Goal: Transaction & Acquisition: Purchase product/service

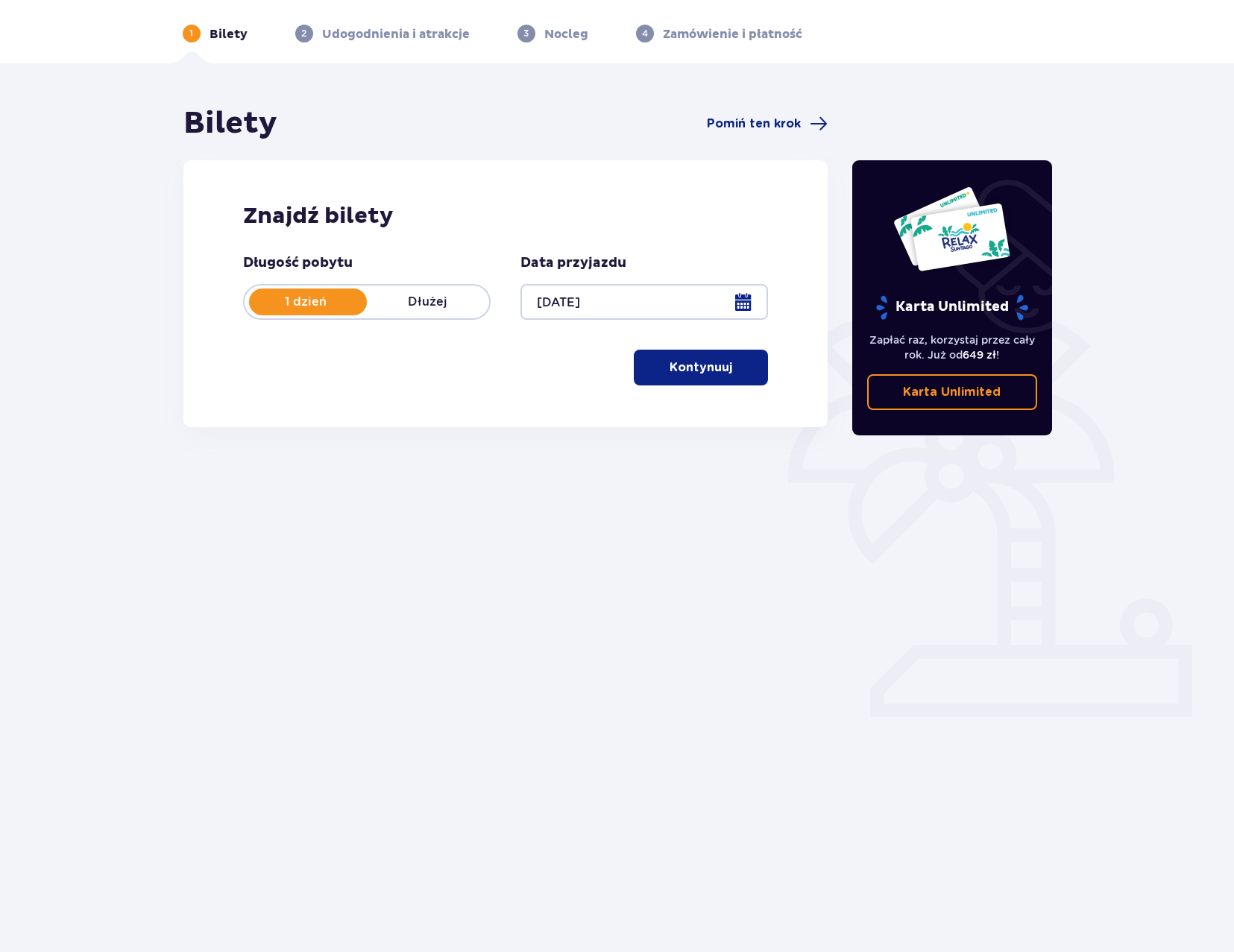
scroll to position [54, 0]
click at [714, 374] on p "Kontynuuj" at bounding box center [701, 367] width 62 height 16
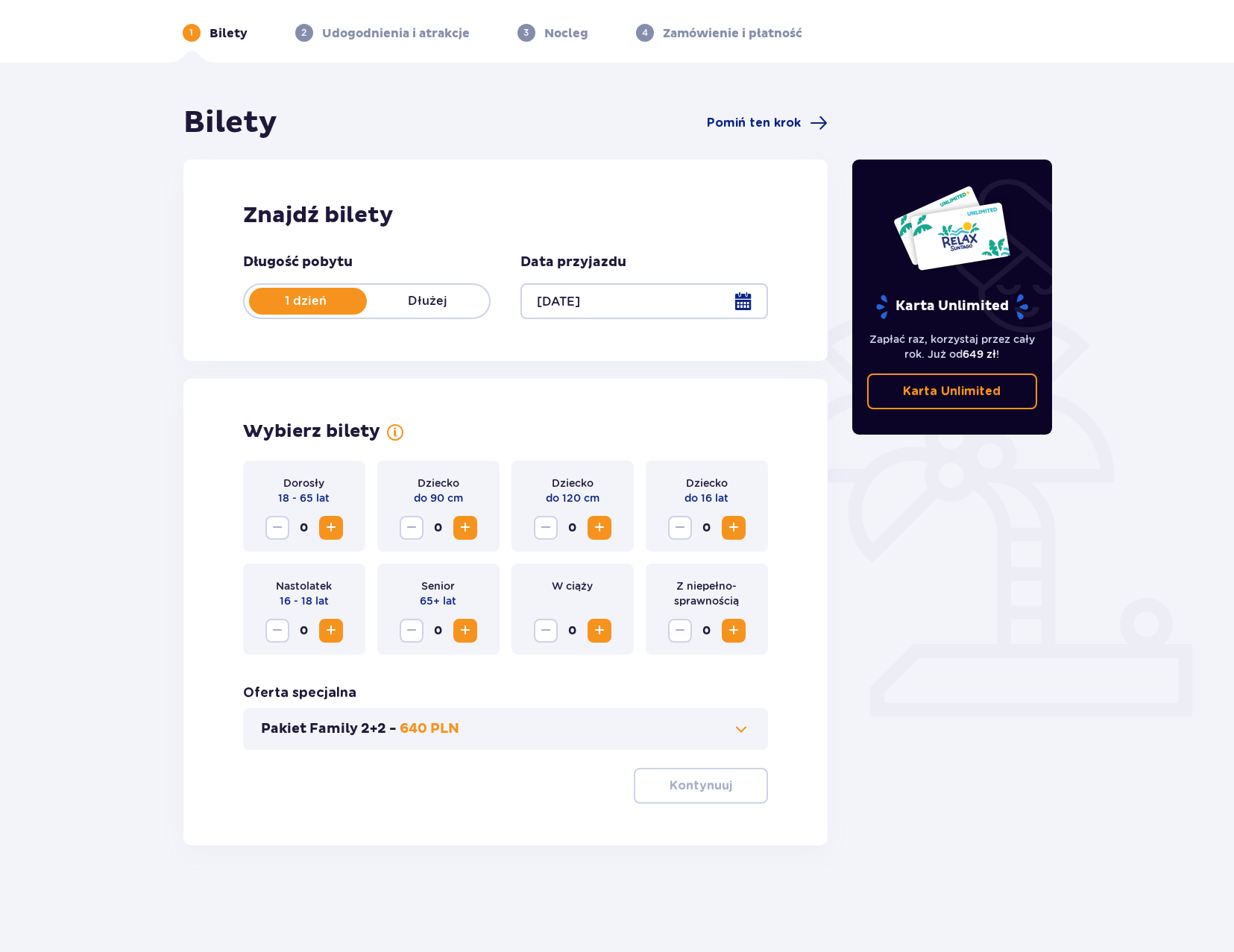
click at [336, 531] on span "Increase" at bounding box center [331, 528] width 18 height 18
click at [740, 730] on span at bounding box center [741, 729] width 18 height 18
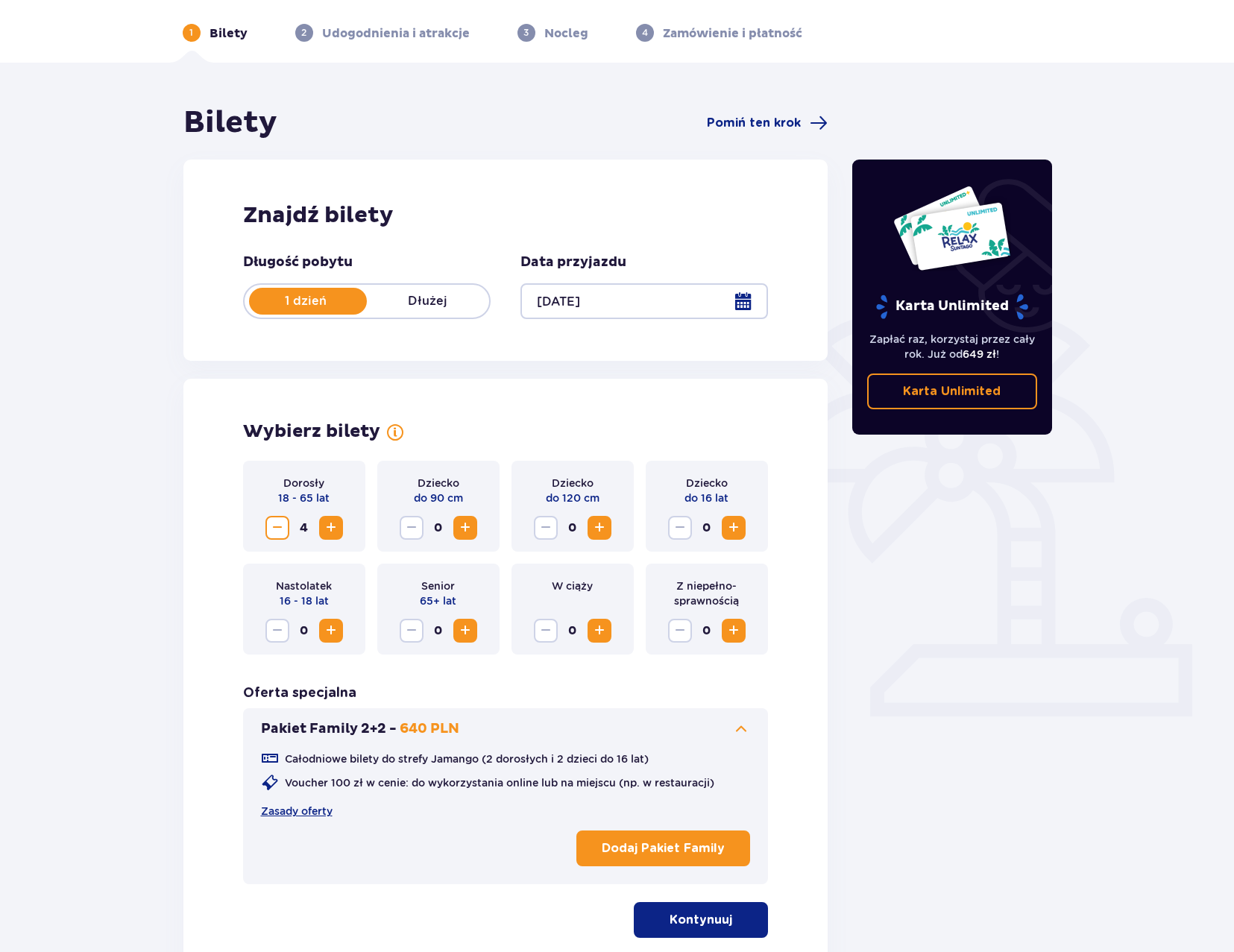
click at [744, 727] on span at bounding box center [741, 729] width 18 height 18
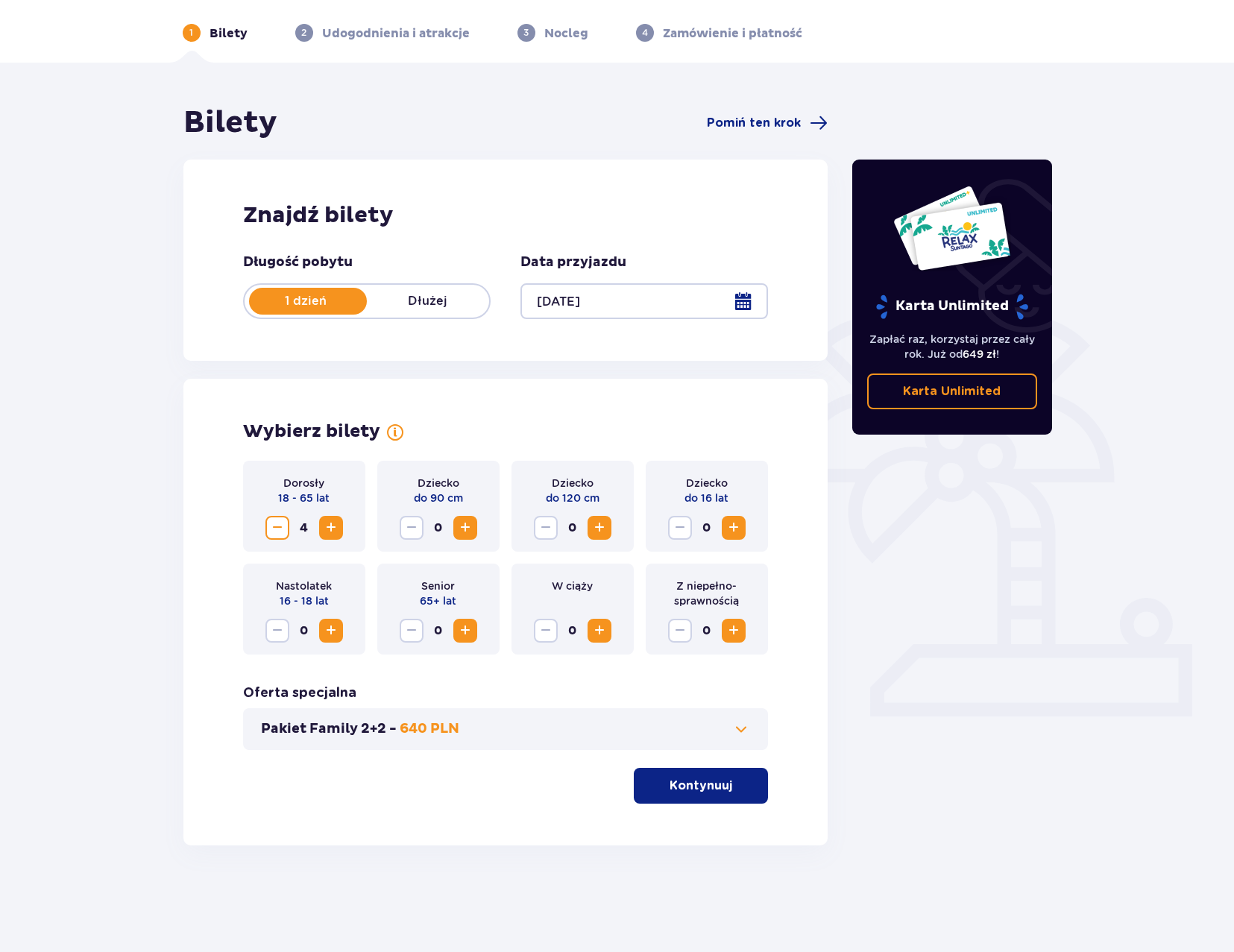
click at [721, 796] on button "Kontynuuj" at bounding box center [701, 785] width 134 height 36
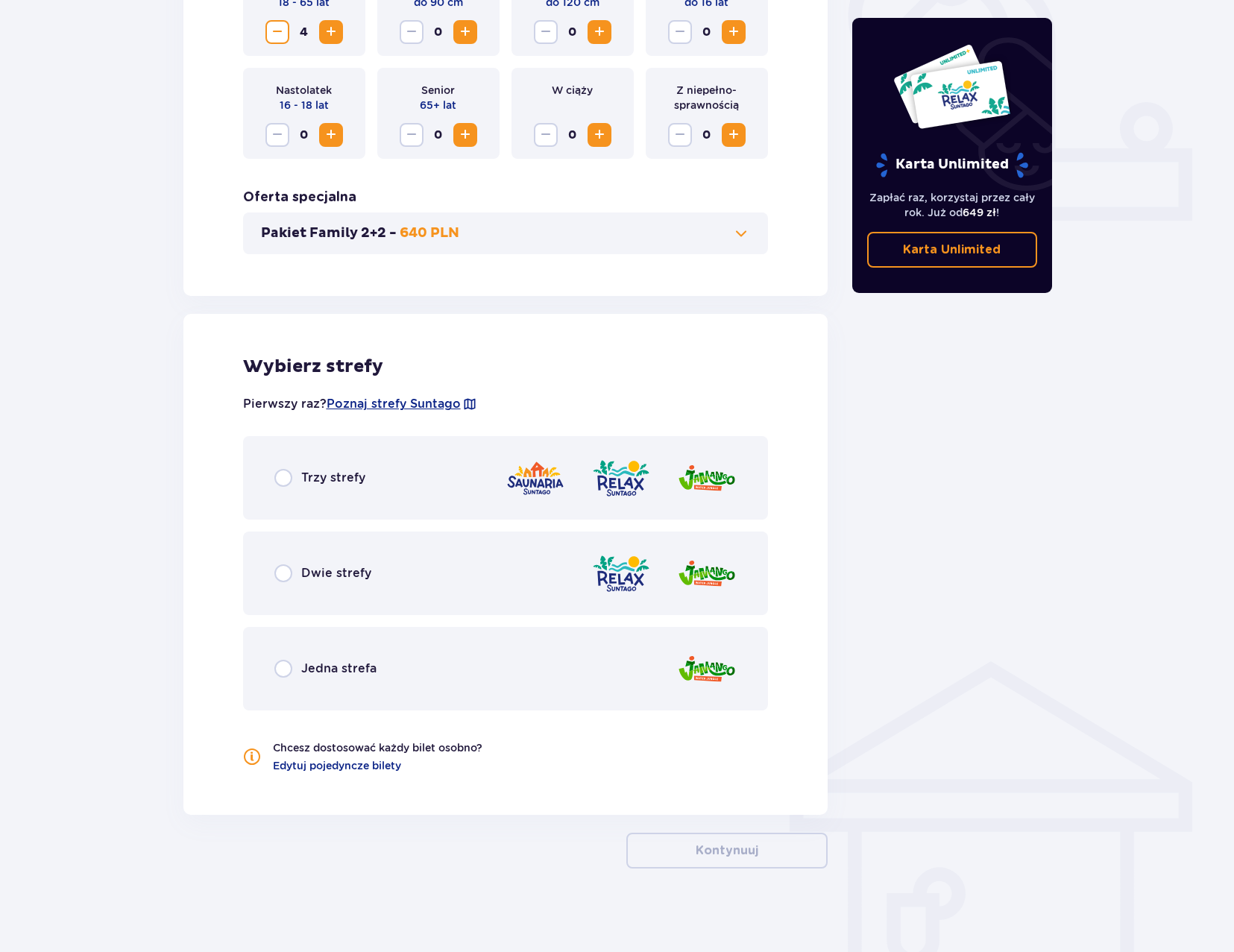
scroll to position [555, 0]
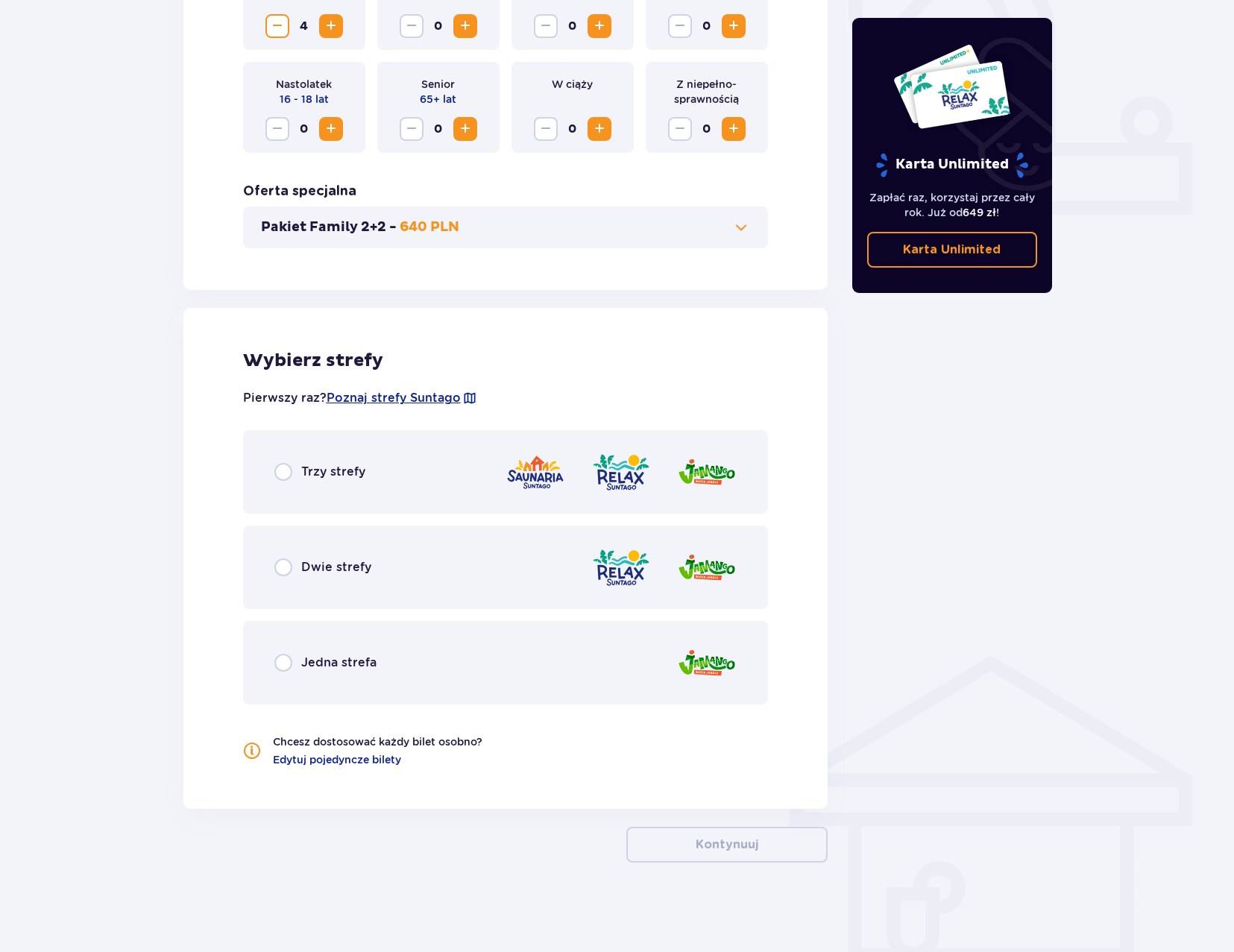
click at [336, 472] on p "Trzy strefy" at bounding box center [333, 472] width 64 height 16
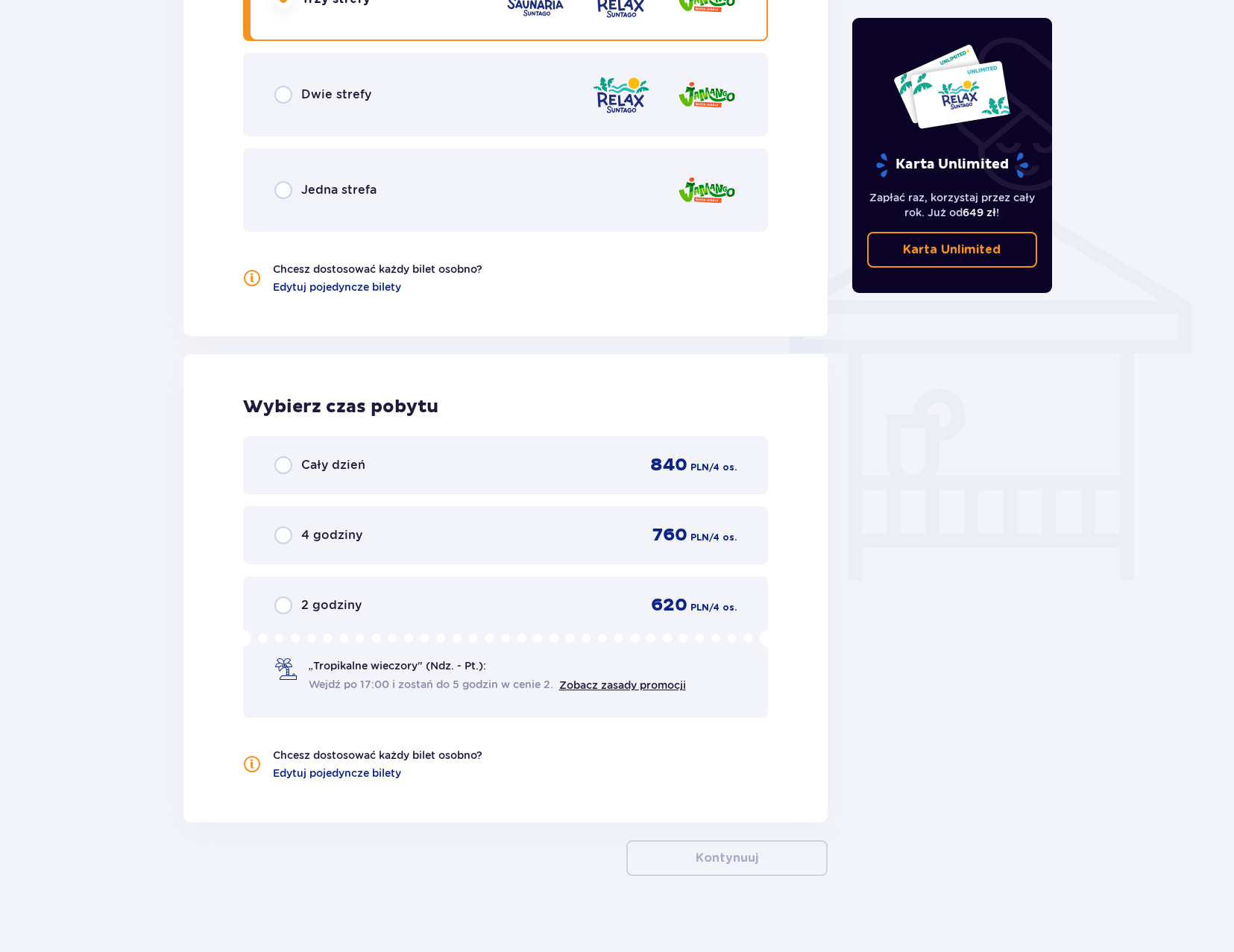
scroll to position [1042, 0]
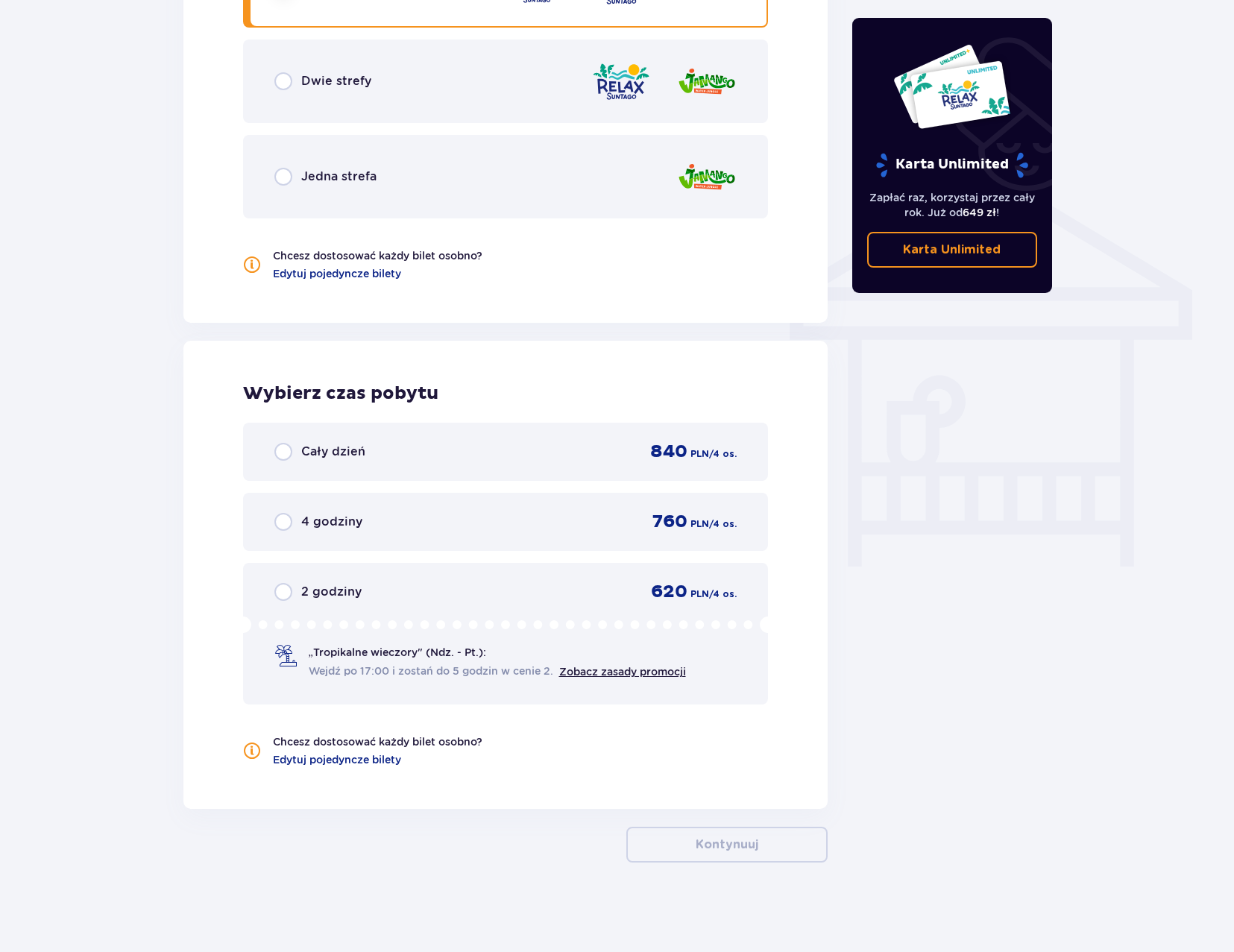
click at [402, 458] on div "Cały dzień 840 PLN / 4 os." at bounding box center [506, 452] width 463 height 22
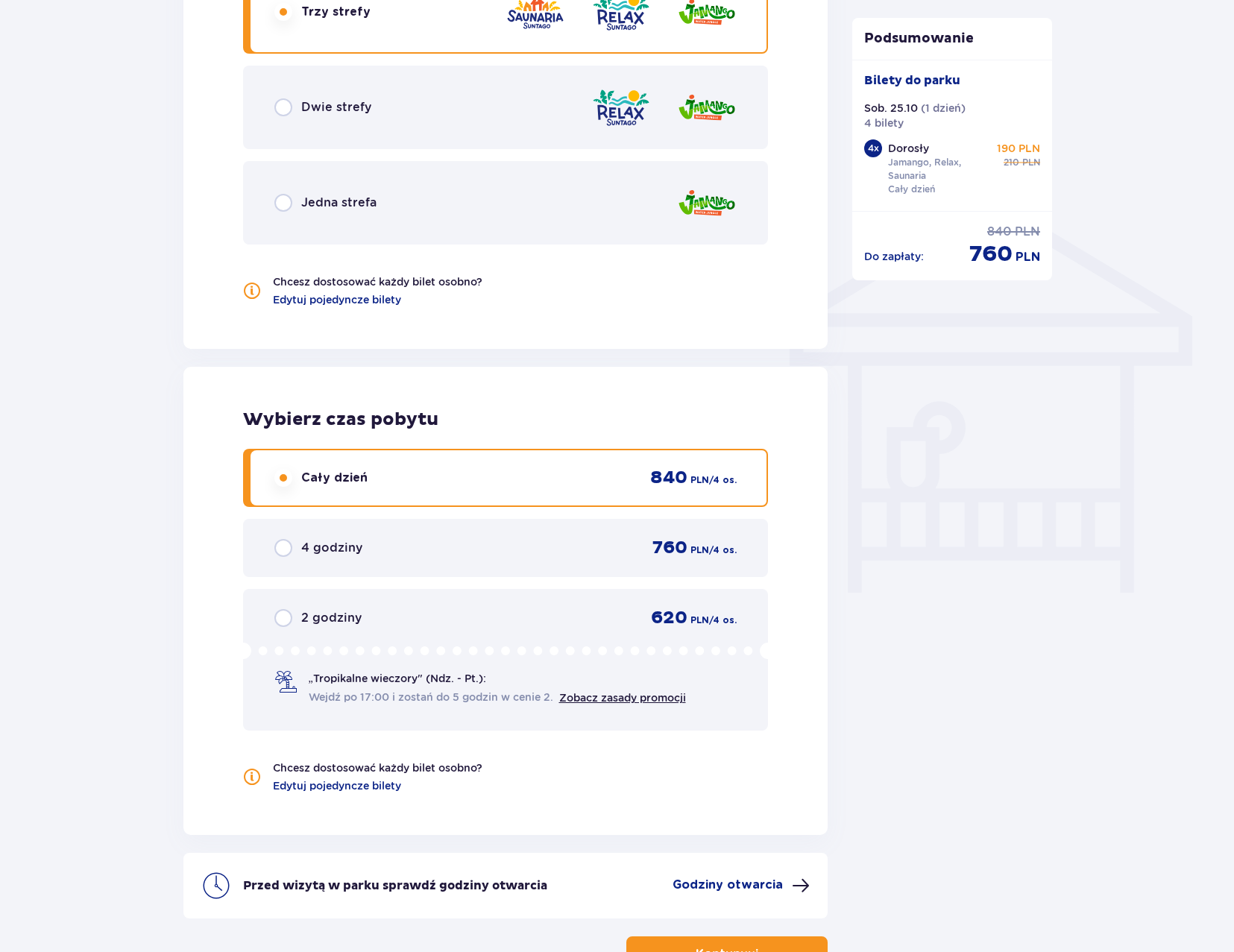
scroll to position [1125, 0]
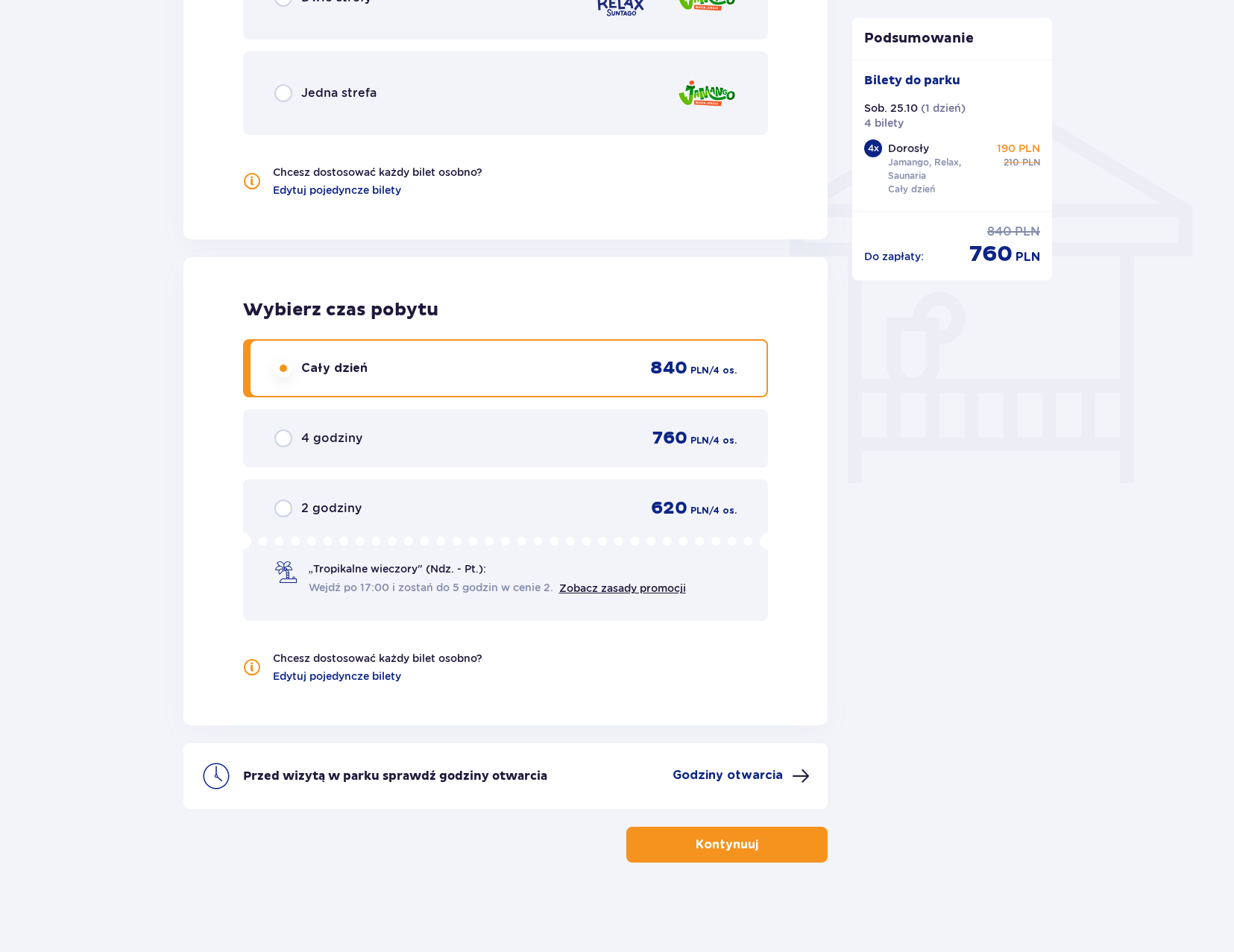
click at [726, 770] on p "Godziny otwarcia" at bounding box center [727, 776] width 111 height 16
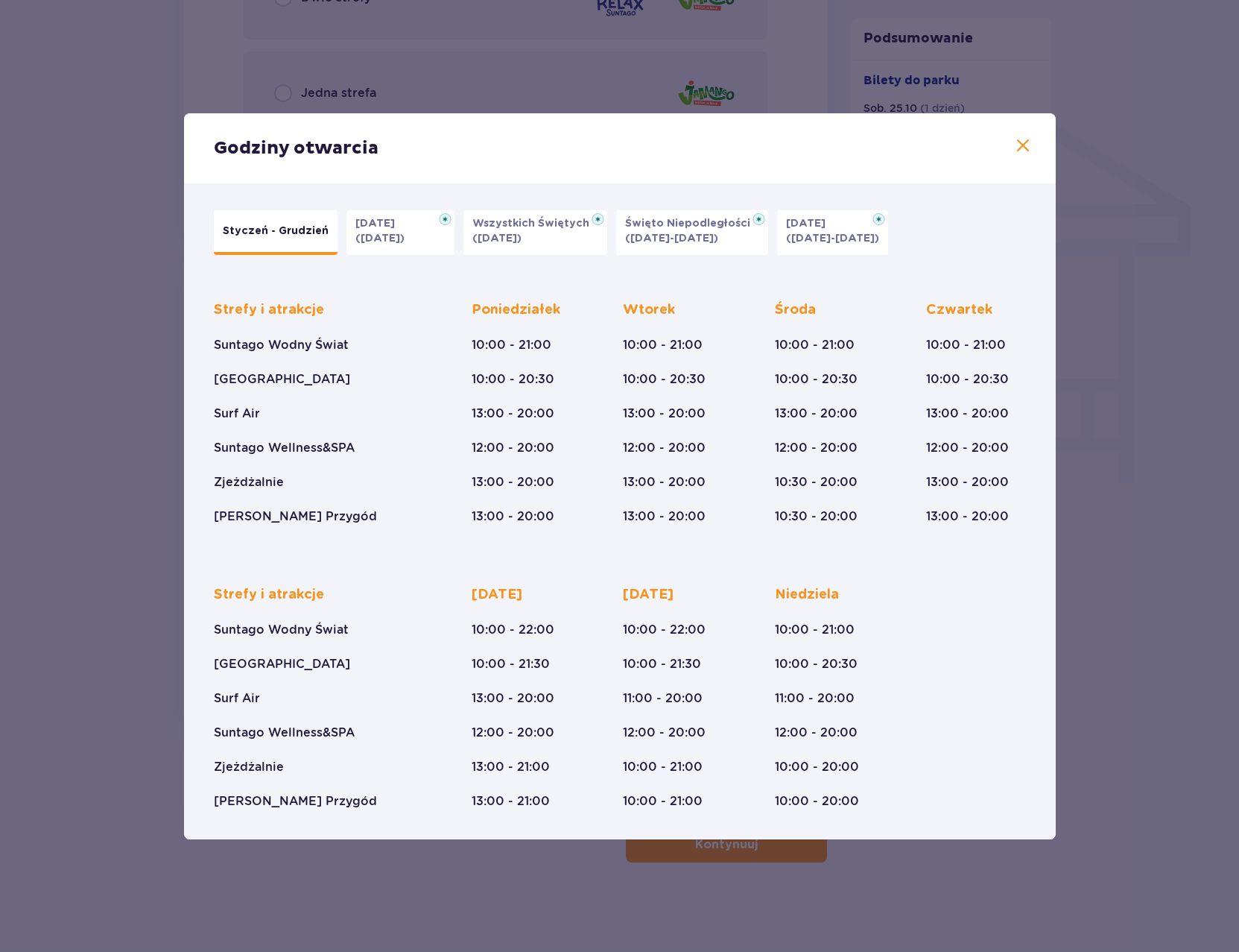
click at [1160, 551] on div "Godziny otwarcia Styczeń - Grudzień [DATE] ([DATE]) Wszystkich Świętych ([DATE]…" at bounding box center [619, 476] width 1239 height 952
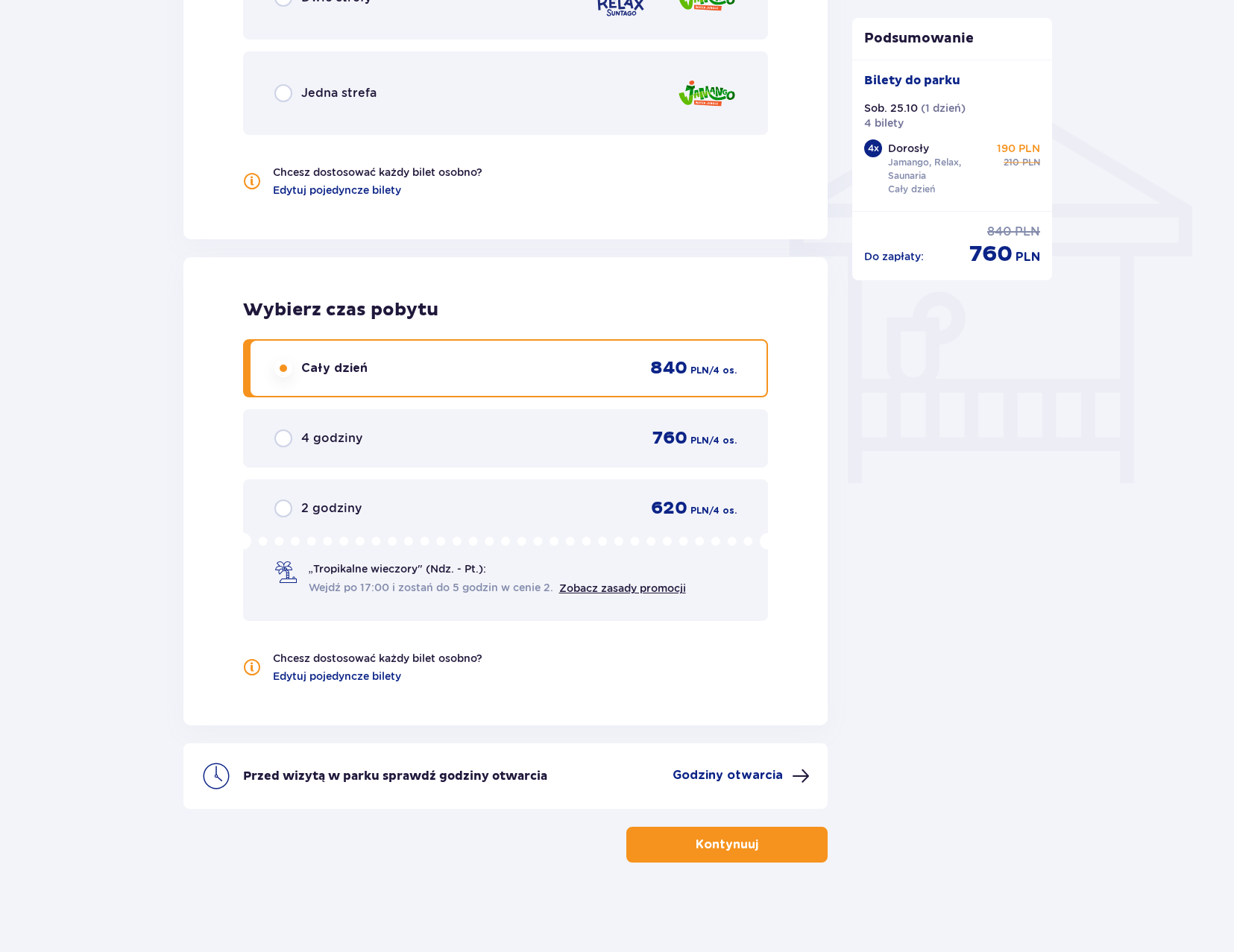
click at [749, 844] on button "Kontynuuj" at bounding box center [727, 844] width 201 height 36
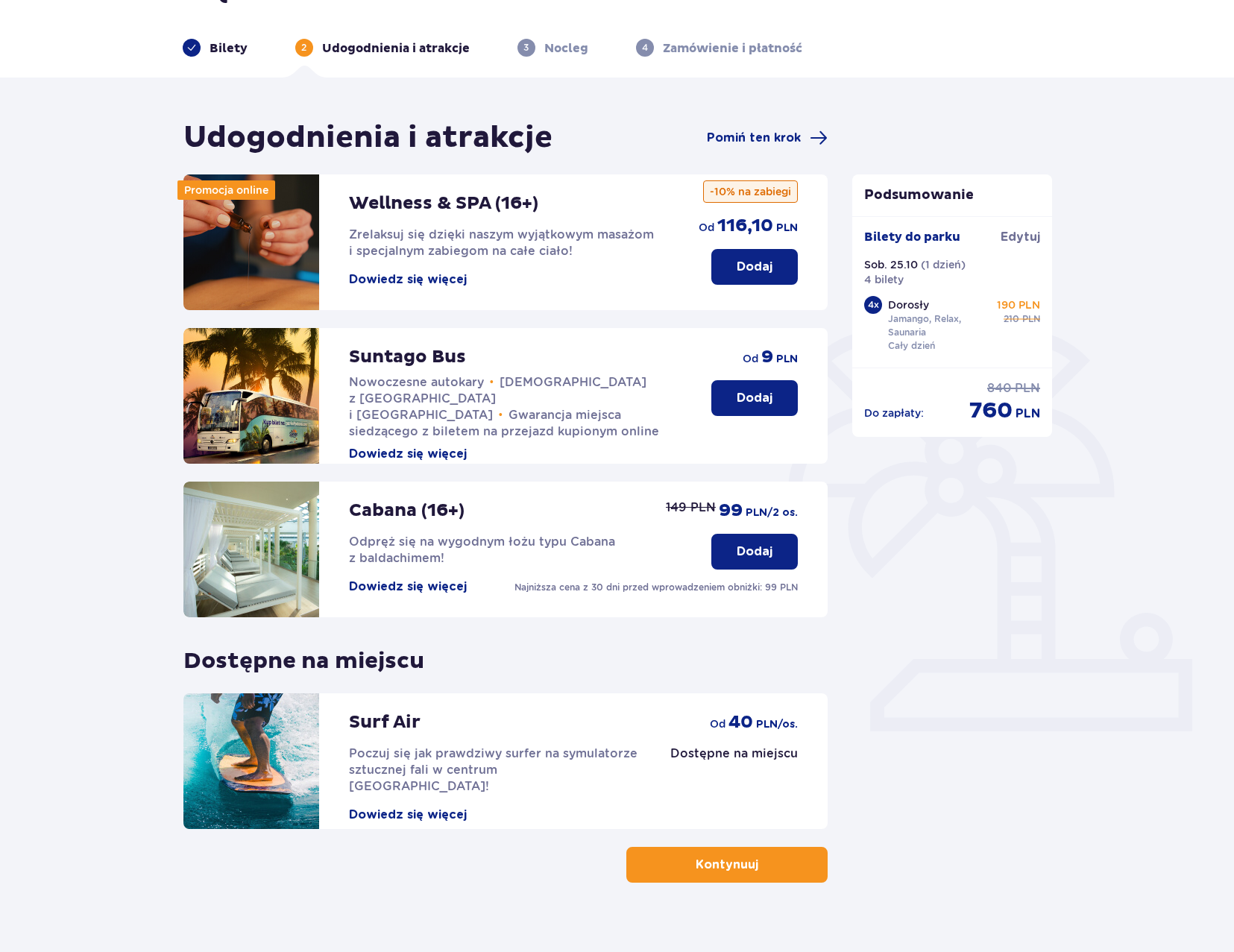
scroll to position [59, 0]
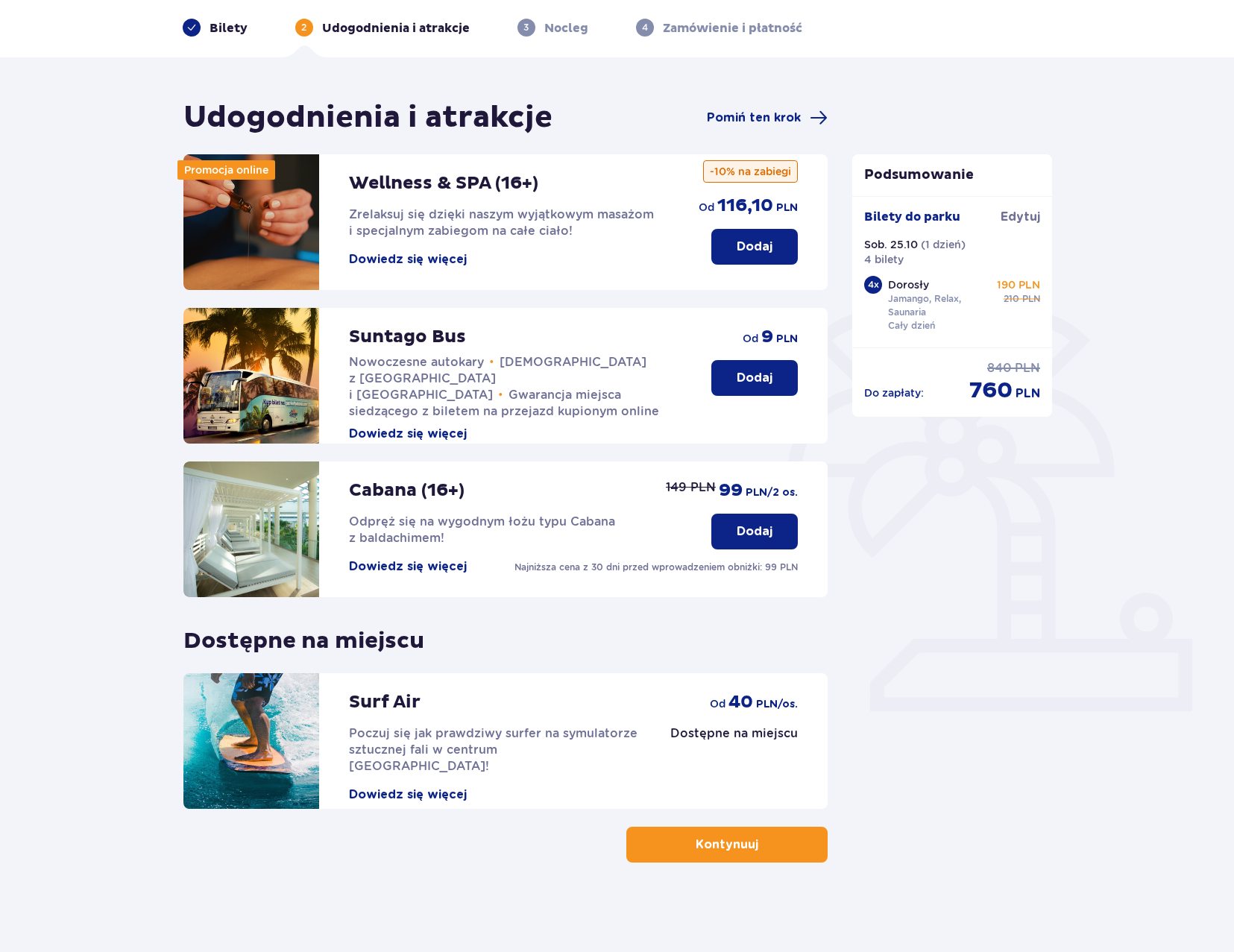
click at [694, 716] on div "Dostępne na miejscu od 40 PLN /os." at bounding box center [734, 707] width 127 height 69
drag, startPoint x: 735, startPoint y: 698, endPoint x: 773, endPoint y: 834, distance: 141.2
click at [737, 703] on p "40" at bounding box center [740, 701] width 25 height 22
drag, startPoint x: 776, startPoint y: 848, endPoint x: 920, endPoint y: 719, distance: 193.3
click at [776, 848] on button "Kontynuuj" at bounding box center [727, 844] width 201 height 36
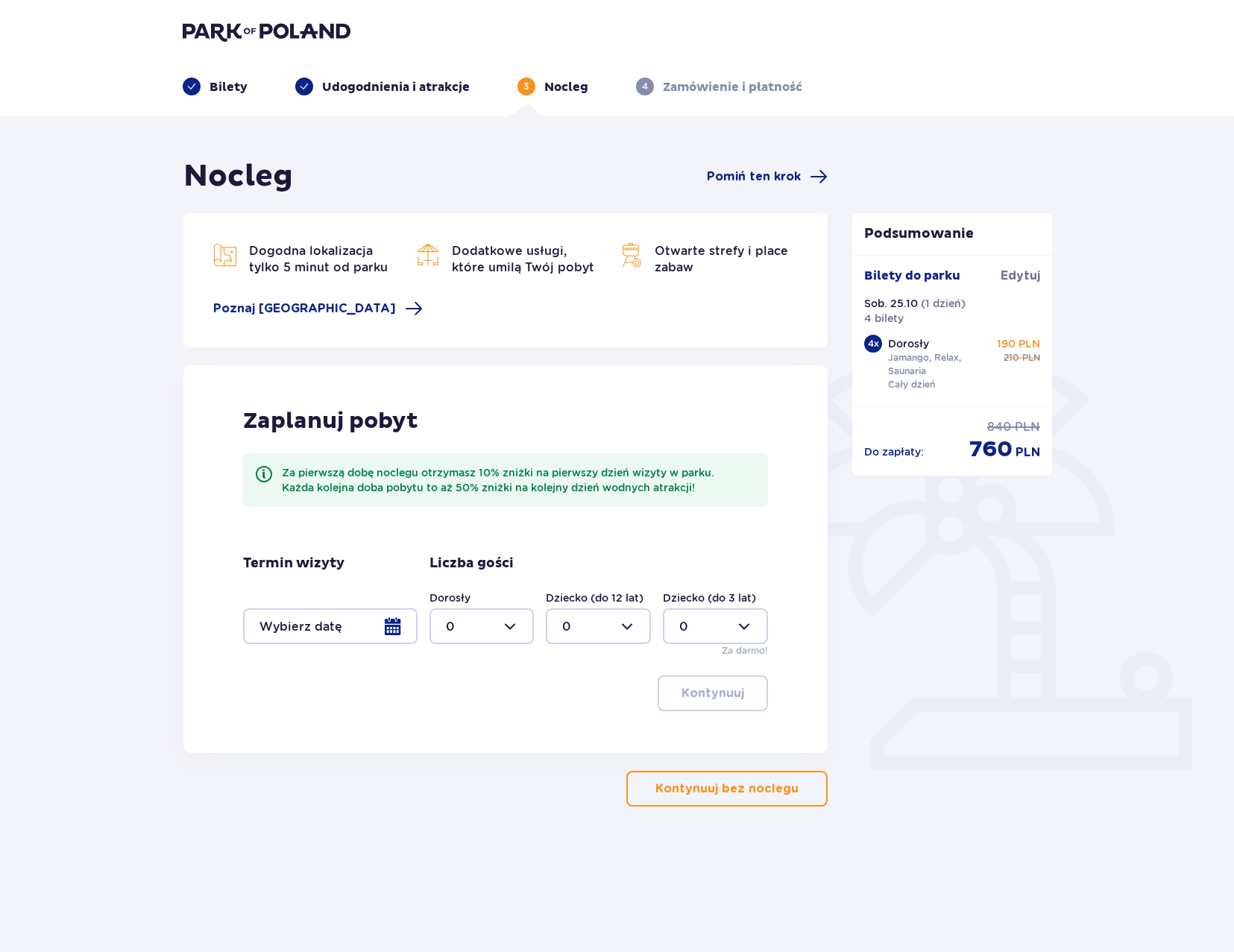
click at [723, 796] on p "Kontynuuj bez noclegu" at bounding box center [726, 788] width 143 height 16
